Goal: Communication & Community: Ask a question

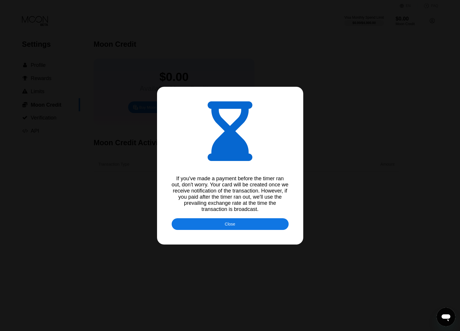
click at [250, 228] on div "Close" at bounding box center [230, 224] width 117 height 12
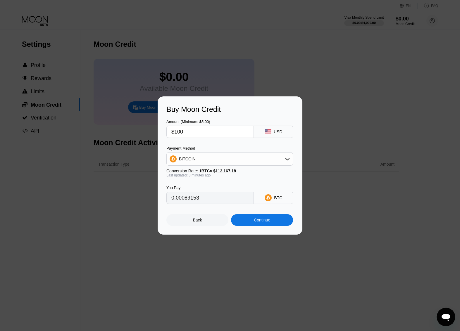
type input "0.00089120"
click at [272, 65] on div at bounding box center [232, 165] width 464 height 331
click at [198, 220] on div "Back" at bounding box center [197, 220] width 9 height 5
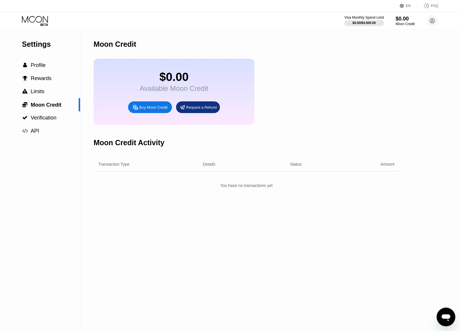
click at [301, 91] on div "$0.00 Available Moon Credit Buy Moon Credit Request a Refund" at bounding box center [246, 92] width 305 height 66
click at [187, 89] on div "Available Moon Credit" at bounding box center [174, 88] width 68 height 8
click at [183, 188] on div "Purchased Moon Credit Sep 24, 2025, 05:27 PM" at bounding box center [157, 183] width 83 height 10
click at [262, 187] on span "Complete payment now" at bounding box center [243, 182] width 81 height 9
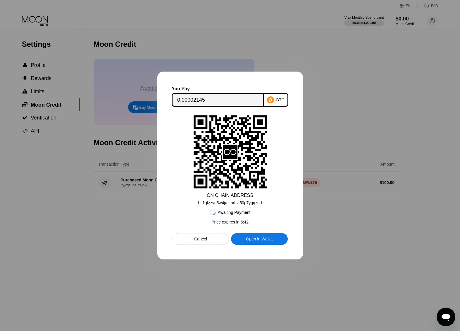
click at [214, 242] on div "Cancel" at bounding box center [200, 239] width 56 height 12
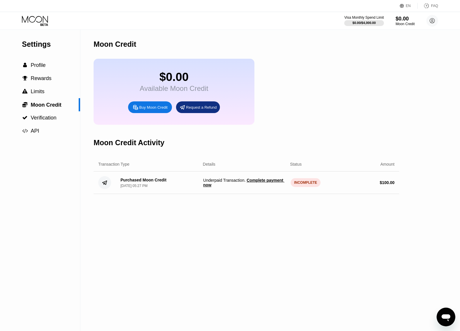
click at [214, 242] on div "Moon Credit $0.00 Available Moon Credit Buy Moon Credit Request a Refund Moon C…" at bounding box center [246, 180] width 305 height 301
click at [156, 182] on div "Purchased Moon Credit" at bounding box center [143, 180] width 46 height 5
click at [51, 93] on div " Limits" at bounding box center [40, 92] width 80 height 6
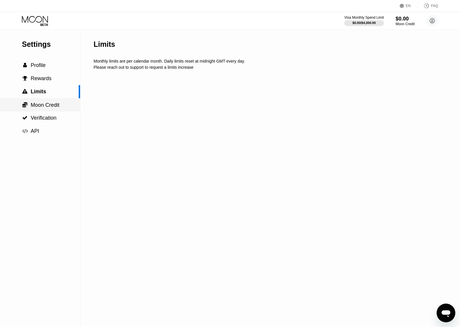
click at [41, 104] on span "Moon Credit" at bounding box center [45, 105] width 29 height 6
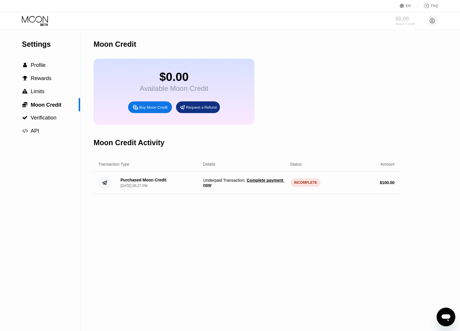
click at [402, 23] on div "Moon Credit" at bounding box center [405, 24] width 20 height 4
click at [406, 23] on div "Moon Credit" at bounding box center [405, 24] width 20 height 4
click at [359, 18] on div "Visa Monthly Spend Limit" at bounding box center [364, 17] width 40 height 4
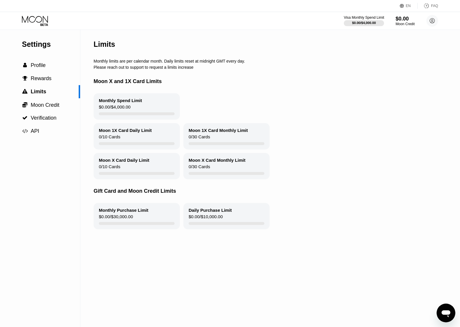
click at [359, 18] on div "Visa Monthly Spend Limit" at bounding box center [364, 17] width 40 height 4
click at [40, 20] on icon at bounding box center [35, 21] width 27 height 10
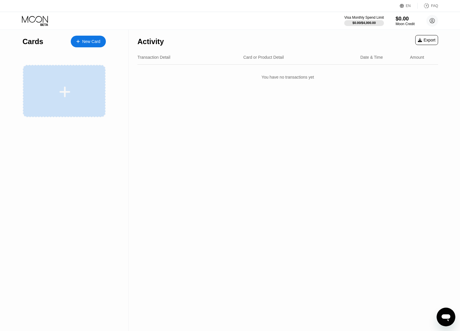
click at [67, 92] on icon at bounding box center [65, 91] width 11 height 11
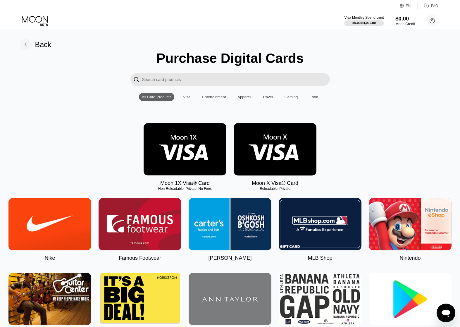
click at [405, 20] on div "$0.00" at bounding box center [405, 18] width 20 height 6
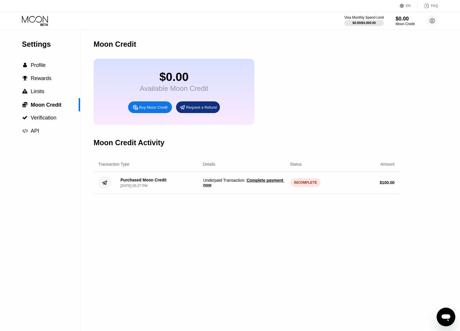
click at [148, 110] on div "Buy Moon Credit" at bounding box center [153, 107] width 28 height 5
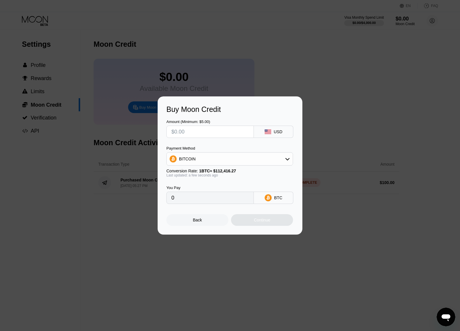
click at [150, 111] on div "Buy Moon Credit Amount (Minimum: $5.00) USD Payment Method BITCOIN Conversion R…" at bounding box center [230, 165] width 460 height 138
click at [196, 221] on div "Back" at bounding box center [197, 220] width 9 height 5
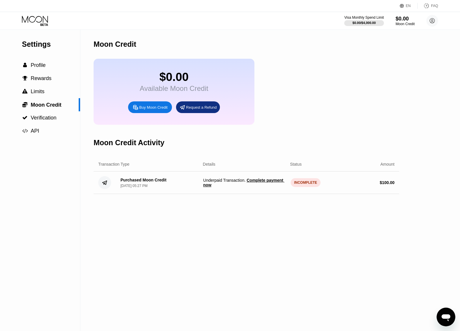
click at [391, 185] on div "$ 100.00" at bounding box center [386, 182] width 15 height 5
click at [347, 238] on div "Moon Credit $0.00 Available Moon Credit Buy Moon Credit Request a Refund Moon C…" at bounding box center [246, 180] width 305 height 301
click at [150, 110] on div "Buy Moon Credit" at bounding box center [153, 107] width 28 height 5
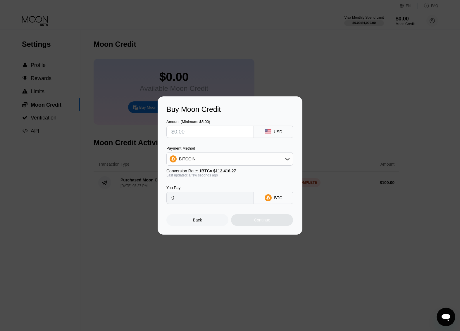
click at [216, 131] on input "text" at bounding box center [209, 132] width 77 height 12
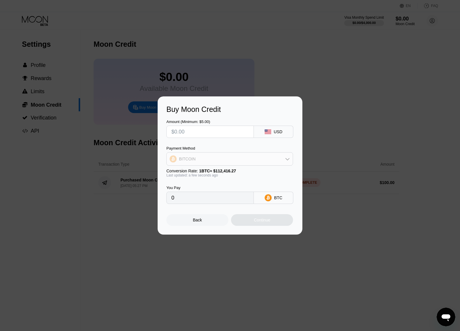
click at [215, 161] on div "BITCOIN" at bounding box center [230, 159] width 126 height 12
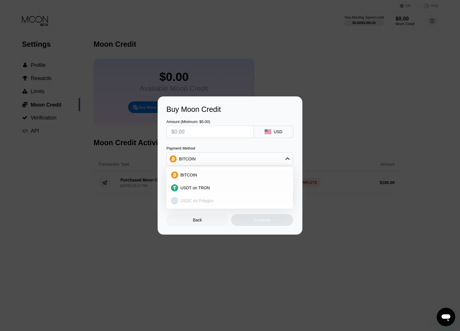
click at [199, 198] on span "USDC on Polygon" at bounding box center [196, 200] width 33 height 5
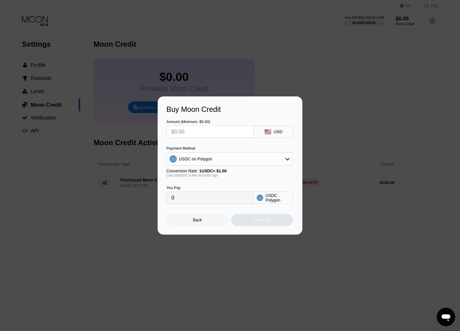
click at [252, 154] on div "USDC on Polygon" at bounding box center [230, 159] width 126 height 12
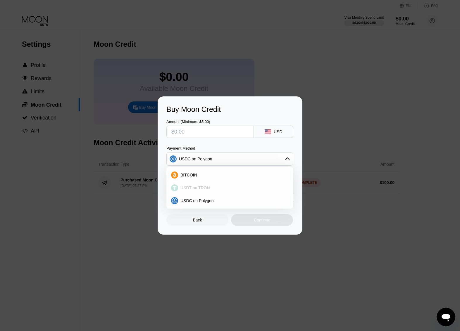
click at [216, 186] on div "USDT on TRON" at bounding box center [233, 188] width 110 height 5
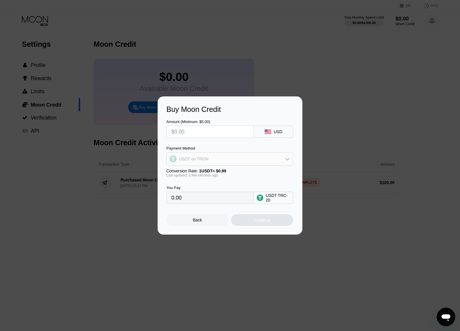
click at [252, 158] on div "USDT on TRON" at bounding box center [230, 159] width 126 height 12
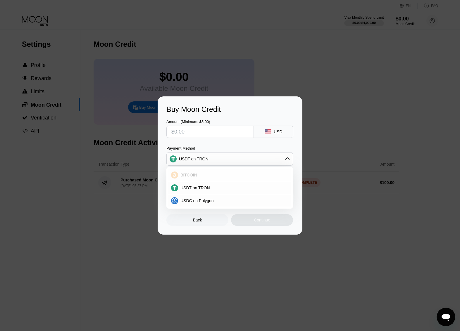
click at [208, 176] on div "BITCOIN" at bounding box center [233, 175] width 110 height 5
type input "0"
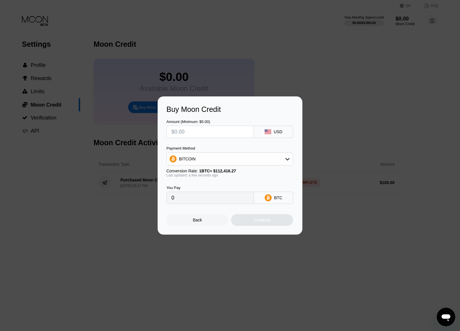
click at [210, 132] on input "text" at bounding box center [209, 132] width 77 height 12
click at [199, 218] on div "Back" at bounding box center [197, 220] width 62 height 12
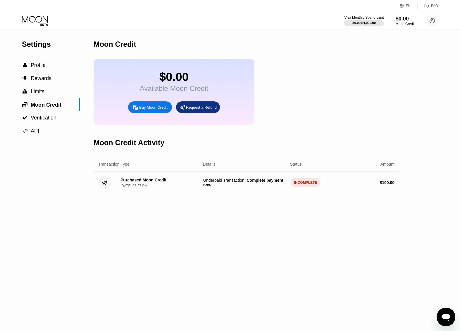
click at [157, 251] on div "Moon Credit $0.00 Available Moon Credit Buy Moon Credit Request a Refund Moon C…" at bounding box center [246, 180] width 305 height 301
click at [157, 250] on div "Moon Credit $0.00 Available Moon Credit Buy Moon Credit Request a Refund Moon C…" at bounding box center [246, 180] width 305 height 301
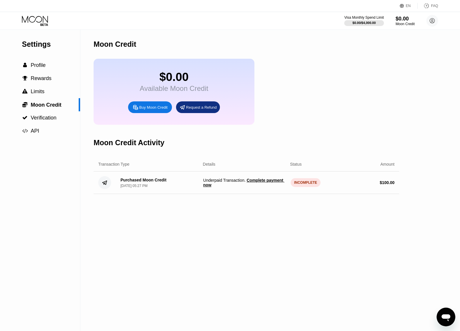
click at [157, 249] on div "Moon Credit $0.00 Available Moon Credit Buy Moon Credit Request a Refund Moon C…" at bounding box center [246, 180] width 305 height 301
click at [228, 225] on div "Moon Credit $0.00 Available Moon Credit Buy Moon Credit Request a Refund Moon C…" at bounding box center [246, 180] width 305 height 301
click at [367, 22] on div "$0.00 / $4,000.00" at bounding box center [364, 23] width 24 height 4
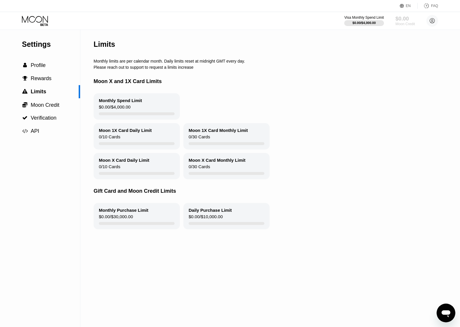
click at [403, 22] on div "Moon Credit" at bounding box center [405, 24] width 20 height 4
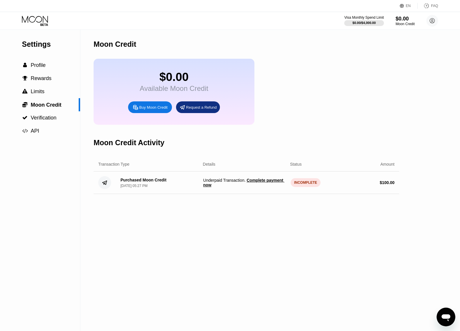
click at [153, 110] on div "Buy Moon Credit" at bounding box center [153, 107] width 28 height 5
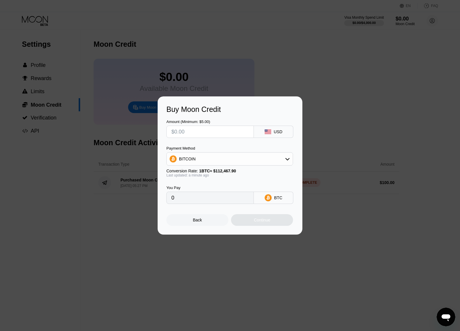
click at [218, 159] on div "BITCOIN" at bounding box center [230, 159] width 126 height 12
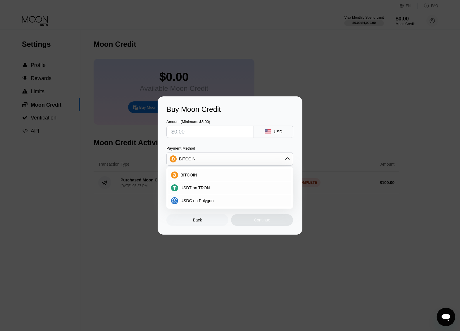
click at [360, 199] on div "Buy Moon Credit Amount (Minimum: $5.00) USD Payment Method BITCOIN BITCOIN USDT…" at bounding box center [230, 165] width 460 height 138
click at [184, 222] on div "Back" at bounding box center [197, 220] width 62 height 12
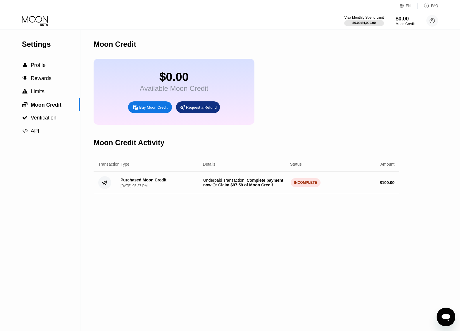
click at [444, 314] on icon "Open messaging window" at bounding box center [445, 317] width 11 height 11
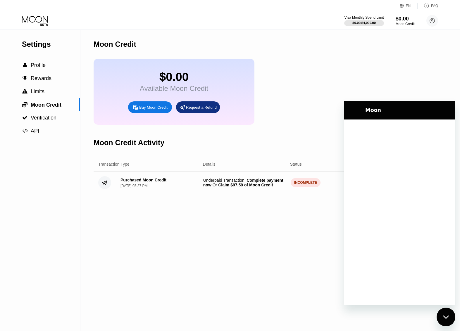
click at [443, 305] on icon "Close messaging window" at bounding box center [445, 299] width 11 height 11
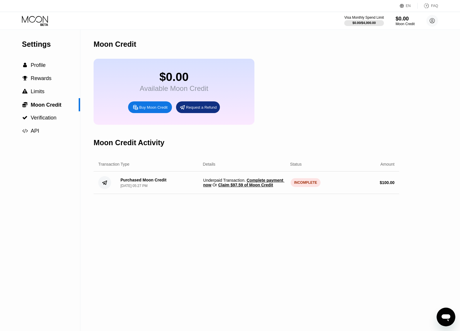
click at [444, 314] on icon "Open messaging window" at bounding box center [445, 317] width 11 height 11
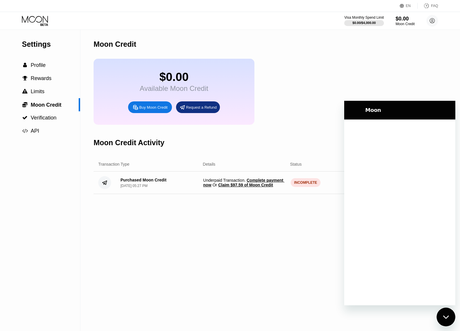
click at [377, 293] on div at bounding box center [399, 213] width 111 height 186
click at [380, 238] on div at bounding box center [399, 213] width 111 height 186
click at [396, 188] on div at bounding box center [399, 213] width 111 height 186
click at [395, 153] on div at bounding box center [399, 213] width 111 height 186
click at [394, 185] on div at bounding box center [399, 213] width 111 height 186
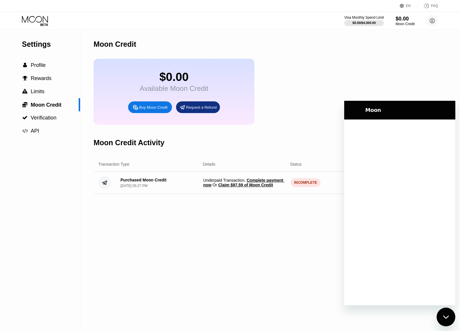
click at [391, 292] on div at bounding box center [399, 213] width 111 height 186
click at [390, 144] on div at bounding box center [399, 213] width 111 height 186
drag, startPoint x: 390, startPoint y: 144, endPoint x: 384, endPoint y: 116, distance: 28.0
click at [389, 137] on div at bounding box center [399, 213] width 111 height 186
click at [382, 106] on div "Moon" at bounding box center [398, 110] width 105 height 12
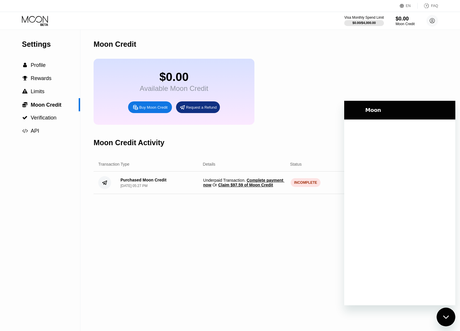
click at [377, 114] on div "Moon" at bounding box center [398, 110] width 105 height 12
click at [376, 110] on h2 "Moon" at bounding box center [408, 110] width 86 height 7
click at [380, 111] on h2 "Moon" at bounding box center [408, 110] width 86 height 7
click at [375, 110] on h2 "Moon" at bounding box center [408, 110] width 86 height 7
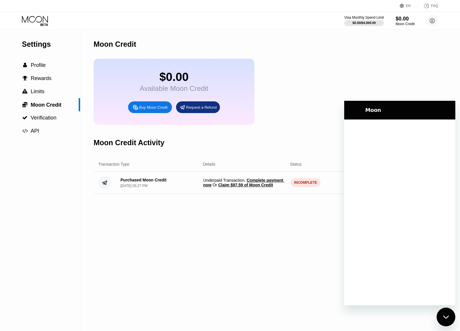
click at [375, 110] on h2 "Moon" at bounding box center [408, 110] width 86 height 7
click at [363, 109] on div "Moon" at bounding box center [405, 110] width 91 height 7
click at [379, 158] on div "Loading conversation" at bounding box center [399, 213] width 111 height 186
click at [380, 158] on div "Loading conversation" at bounding box center [399, 213] width 111 height 186
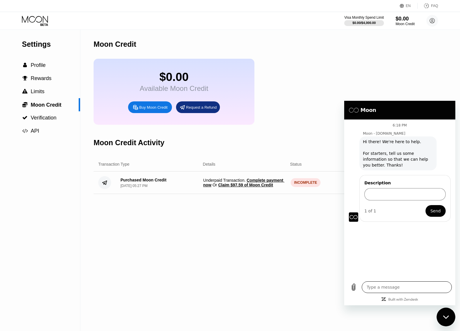
click at [387, 288] on textarea at bounding box center [406, 287] width 90 height 12
click at [403, 196] on input "Description" at bounding box center [404, 194] width 81 height 12
type input "hadda"
click at [439, 214] on span "Send" at bounding box center [435, 210] width 10 height 7
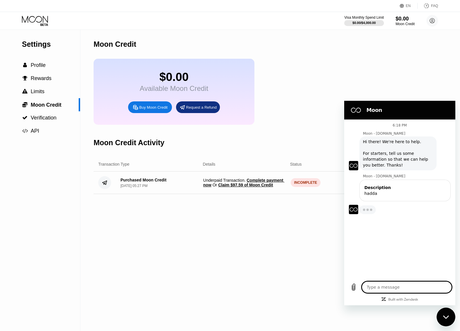
click at [403, 288] on textarea at bounding box center [406, 287] width 90 height 12
type textarea "x"
paste textarea "I added money to my account but the time has passed and the money has not arriv…"
type textarea "I added money to my account but the time has passed and the money has not arriv…"
type textarea "x"
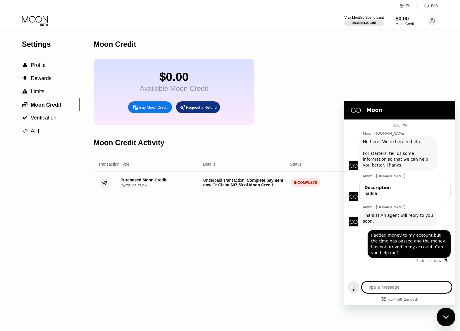
click at [353, 286] on icon "Upload file" at bounding box center [353, 287] width 3 height 7
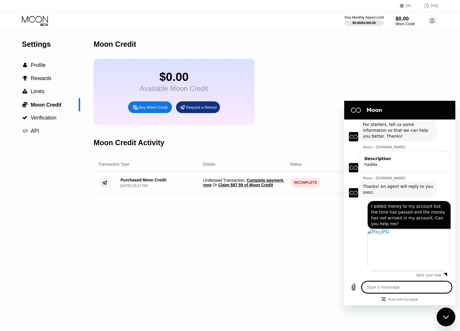
scroll to position [30, 0]
click at [415, 288] on textarea at bounding box center [406, 287] width 90 height 12
click at [411, 288] on textarea at bounding box center [406, 287] width 90 height 12
click at [404, 290] on textarea at bounding box center [406, 287] width 90 height 12
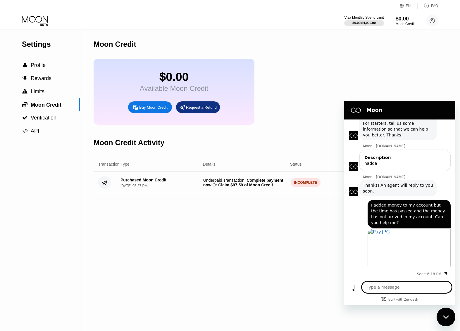
click at [370, 190] on span "Thanks! An agent will reply to you soon." at bounding box center [398, 188] width 70 height 12
copy span "Thanks! An agent will reply to you soon."
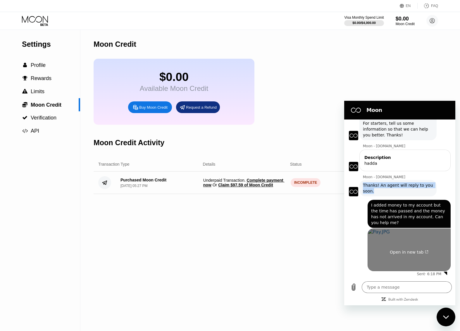
type textarea "x"
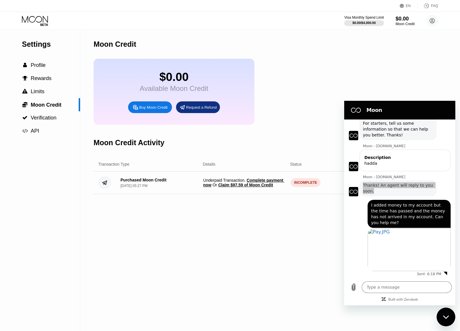
click at [295, 242] on div "Moon Credit $0.00 Available Moon Credit Buy Moon Credit Request a Refund Moon C…" at bounding box center [246, 180] width 305 height 301
